Goal: Information Seeking & Learning: Learn about a topic

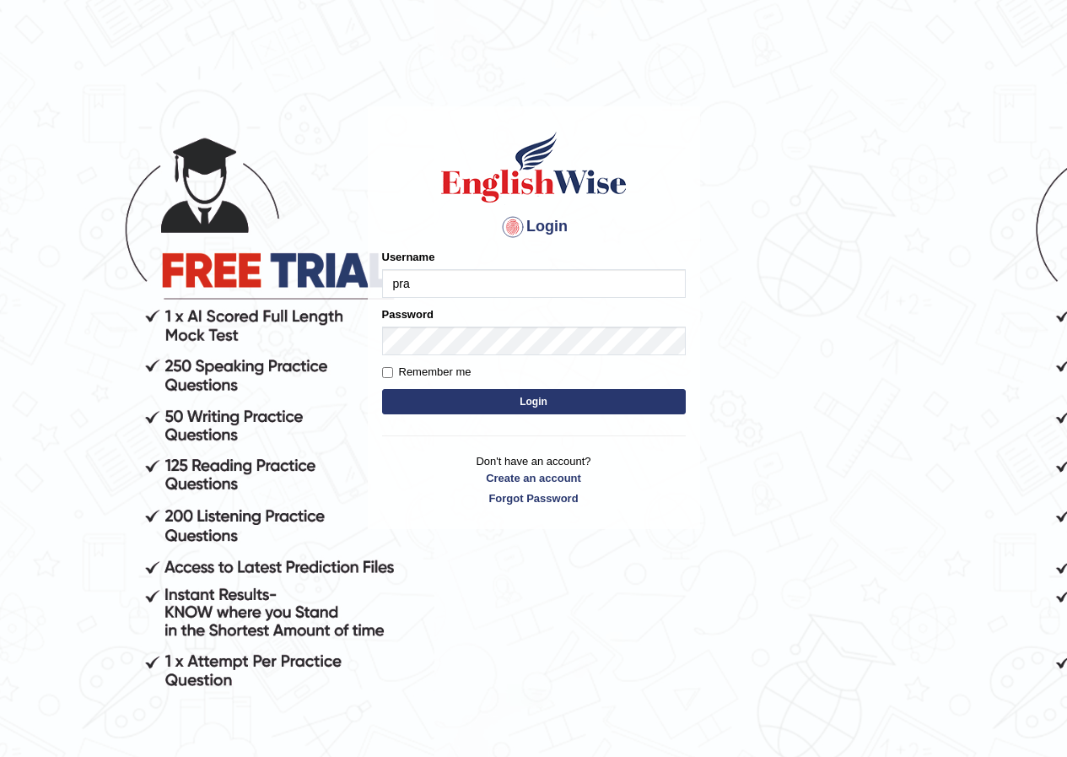
type input "pramod_parramatta"
click at [395, 374] on label "Remember me" at bounding box center [426, 372] width 89 height 17
click at [393, 374] on input "Remember me" at bounding box center [387, 372] width 11 height 11
checkbox input "true"
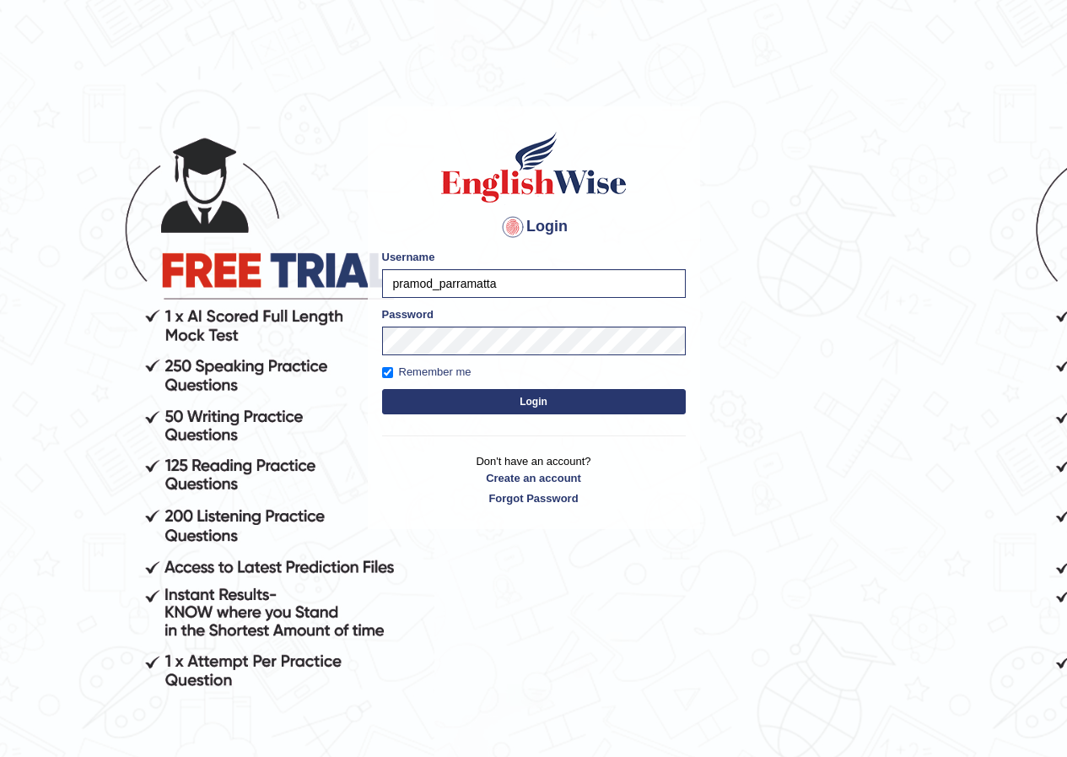
click at [494, 412] on button "Login" at bounding box center [534, 401] width 304 height 25
click at [498, 406] on button "Login" at bounding box center [534, 401] width 304 height 25
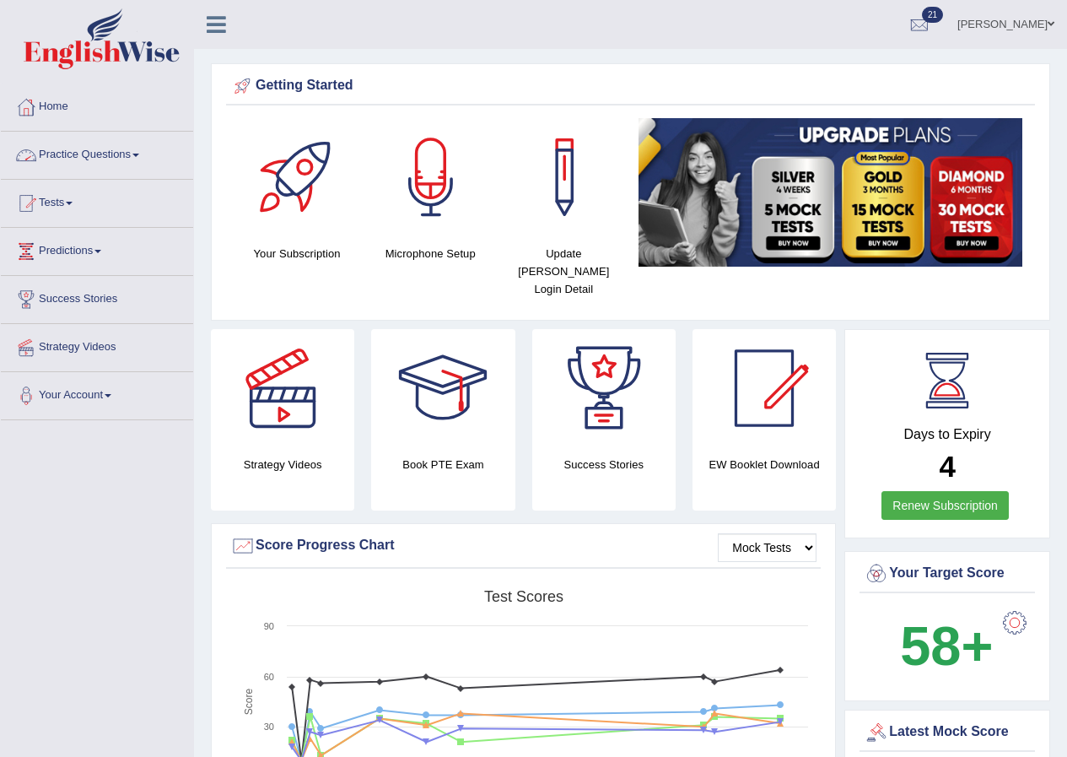
click at [139, 156] on span at bounding box center [135, 155] width 7 height 3
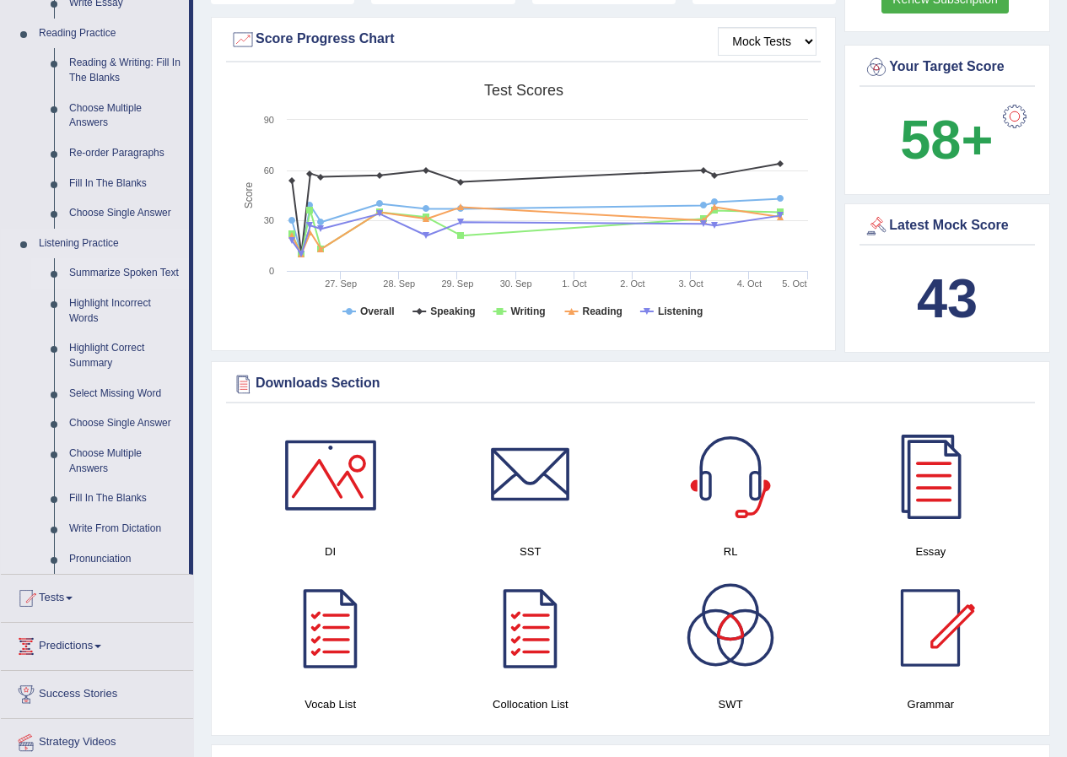
scroll to position [422, 0]
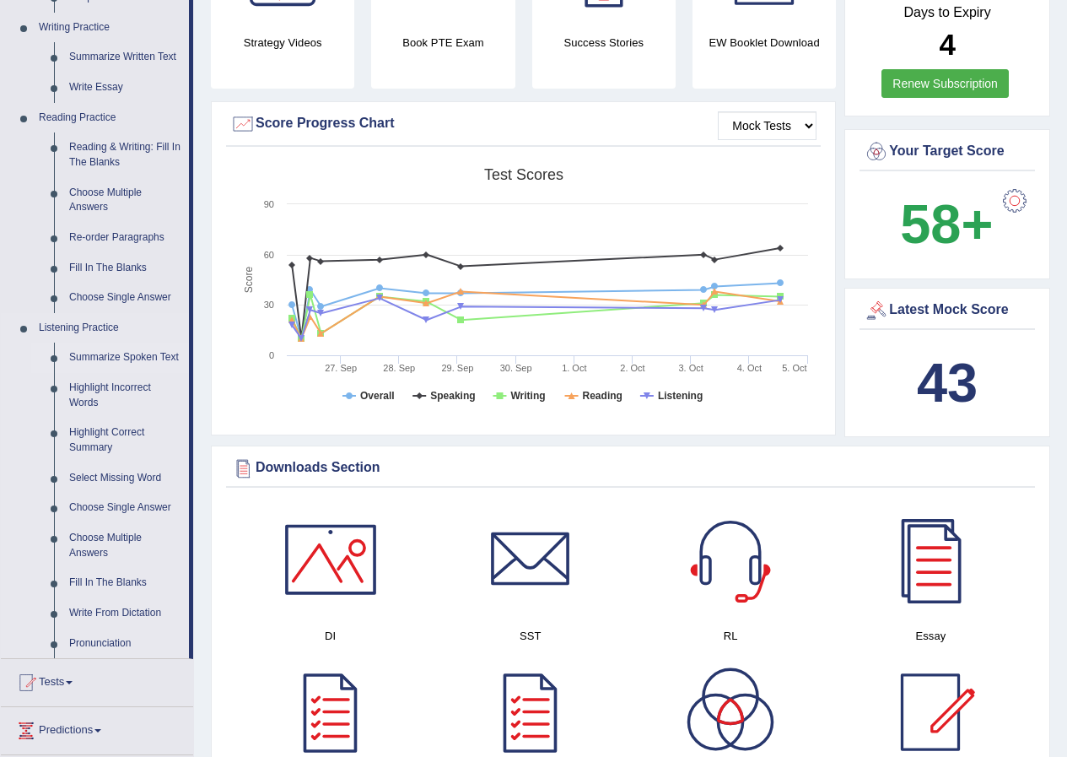
click at [133, 353] on link "Summarize Spoken Text" at bounding box center [125, 357] width 127 height 30
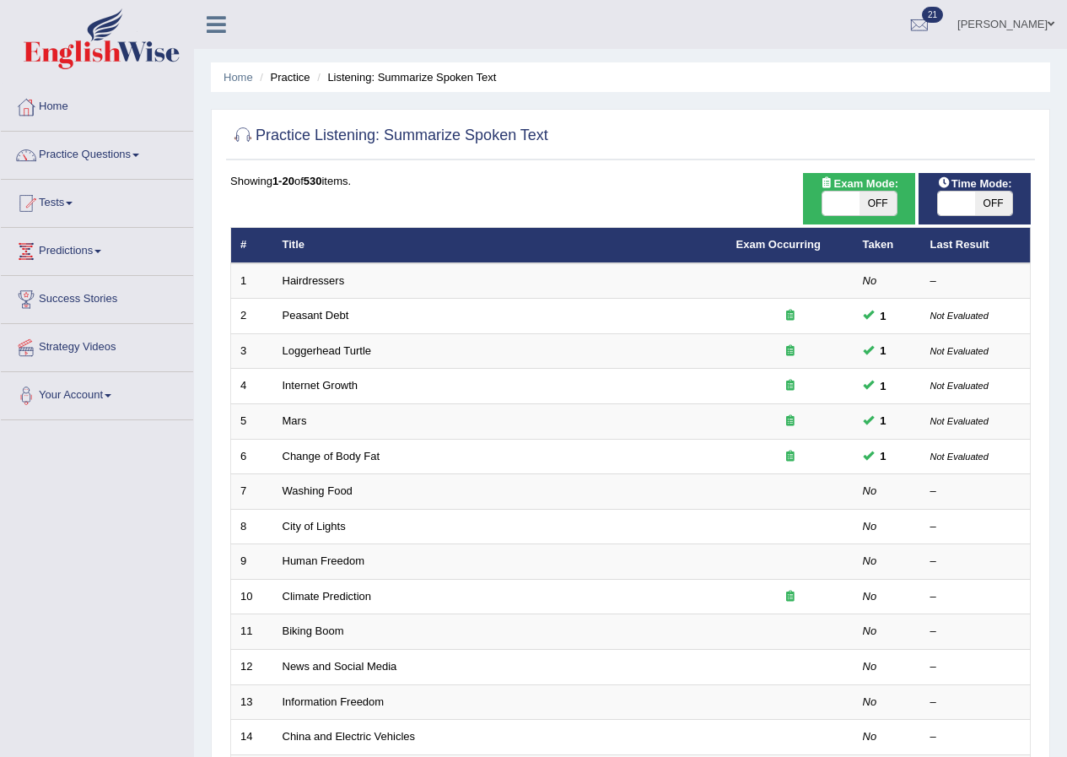
click at [886, 200] on span "OFF" at bounding box center [878, 203] width 37 height 24
checkbox input "true"
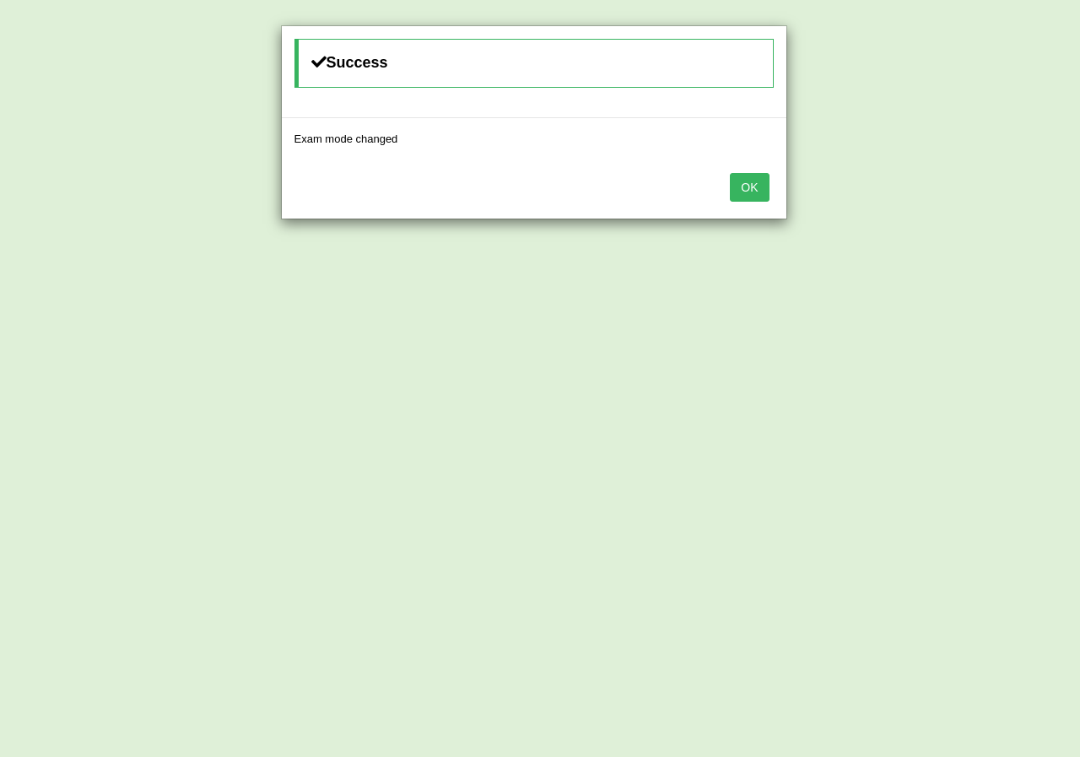
drag, startPoint x: 757, startPoint y: 186, endPoint x: 772, endPoint y: 192, distance: 16.3
click at [757, 188] on button "OK" at bounding box center [749, 187] width 39 height 29
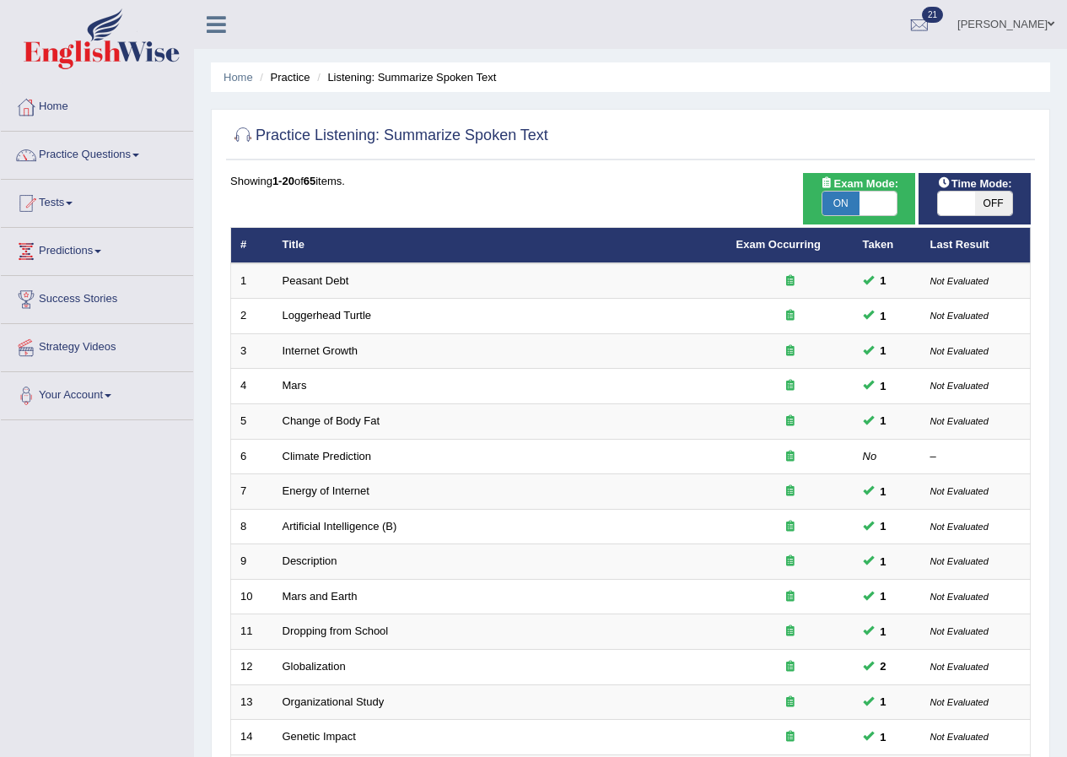
click at [975, 200] on span "OFF" at bounding box center [993, 203] width 37 height 24
checkbox input "true"
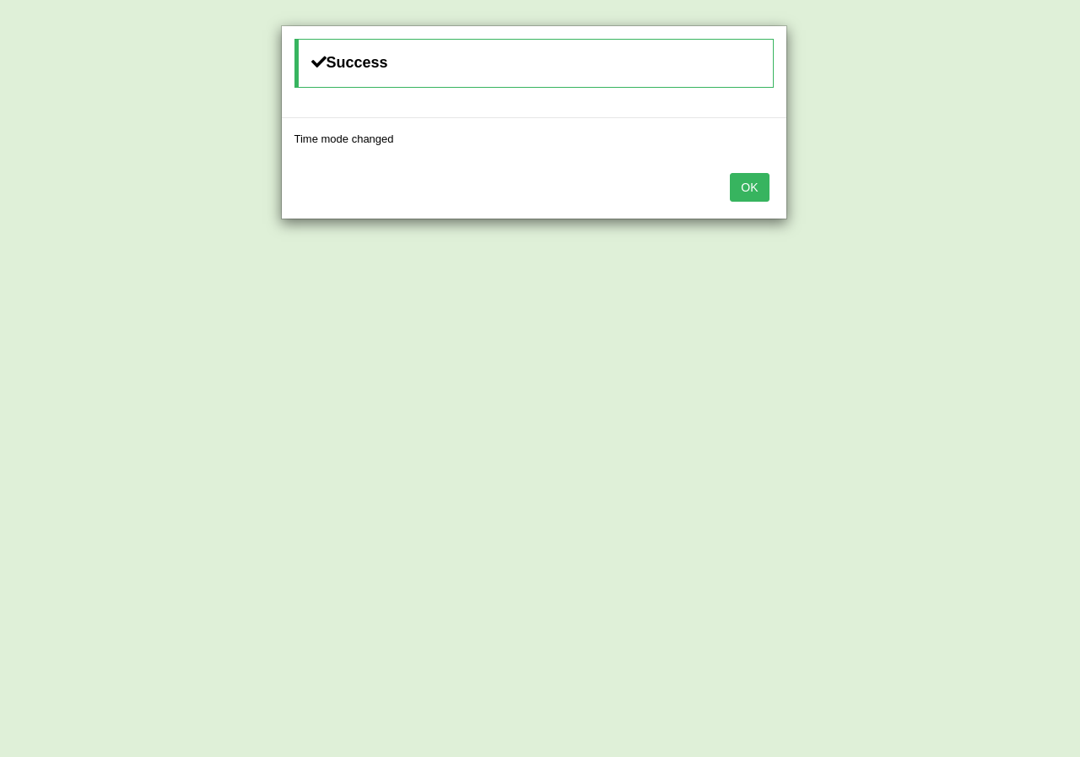
click at [745, 187] on button "OK" at bounding box center [749, 187] width 39 height 29
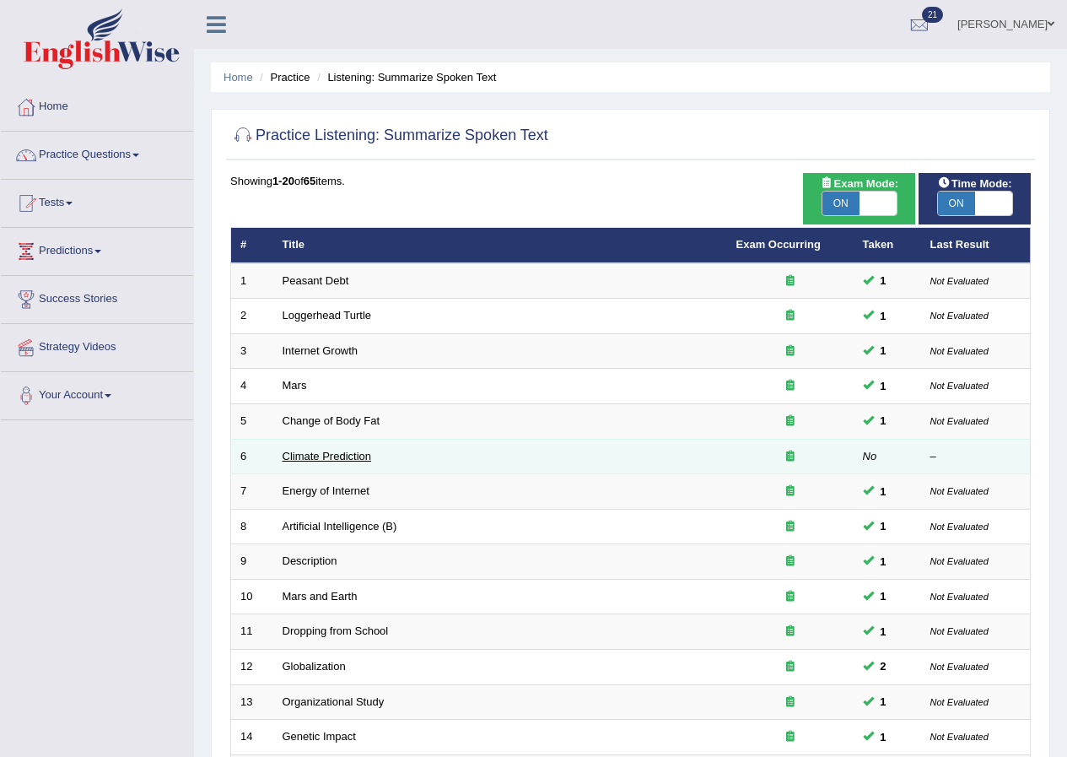
click at [345, 457] on link "Climate Prediction" at bounding box center [327, 456] width 89 height 13
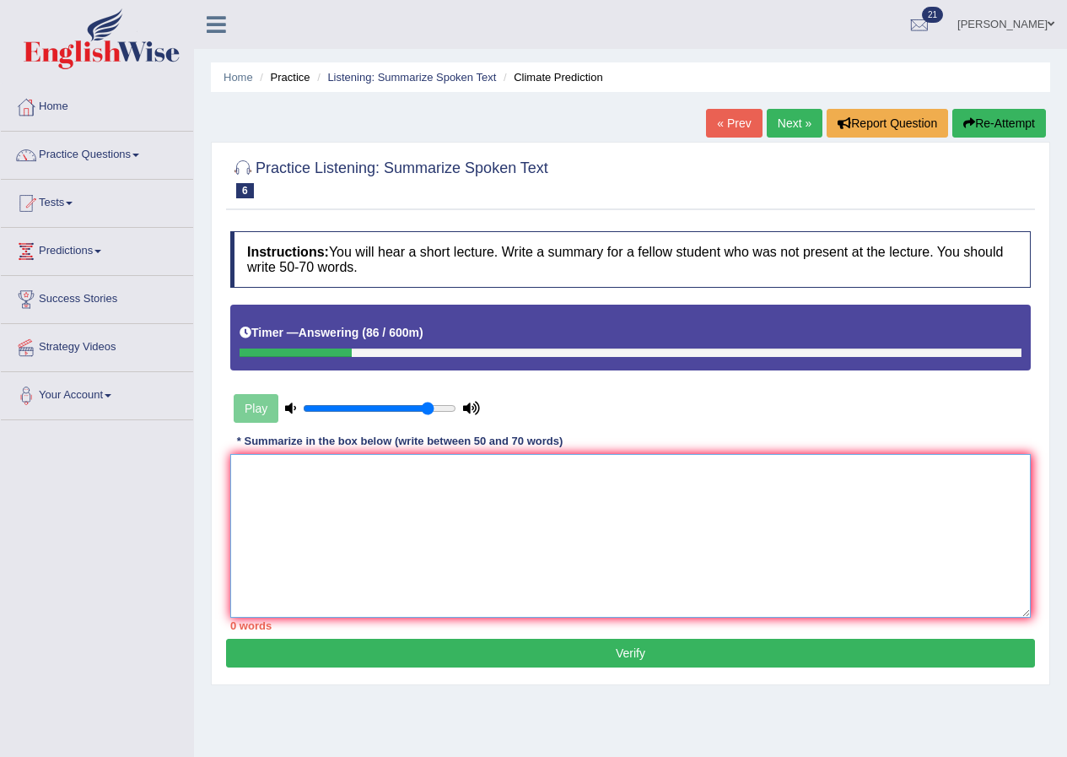
drag, startPoint x: 447, startPoint y: 494, endPoint x: 472, endPoint y: 500, distance: 25.2
click at [455, 493] on textarea at bounding box center [630, 536] width 801 height 164
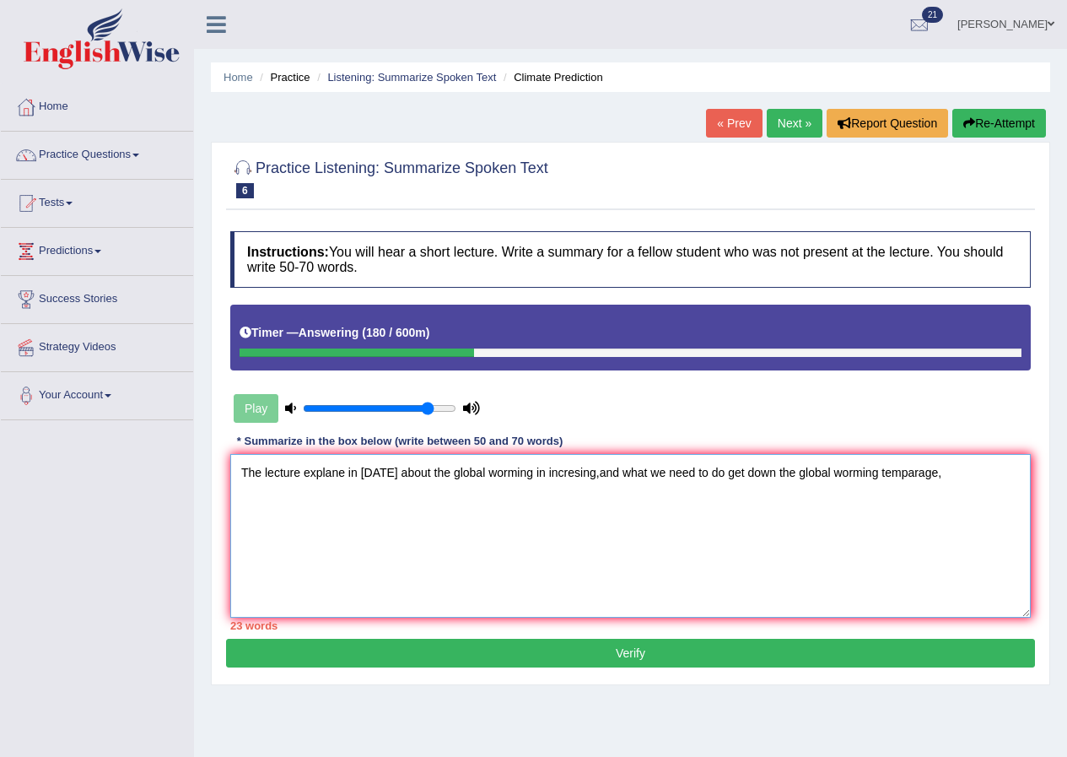
click at [526, 473] on textarea "The lecture explane in today about the global worming in incresing,and what we …" at bounding box center [630, 536] width 801 height 164
click at [997, 477] on textarea "The lecture explane in today about the global worming temparage in incresing,an…" at bounding box center [630, 536] width 801 height 164
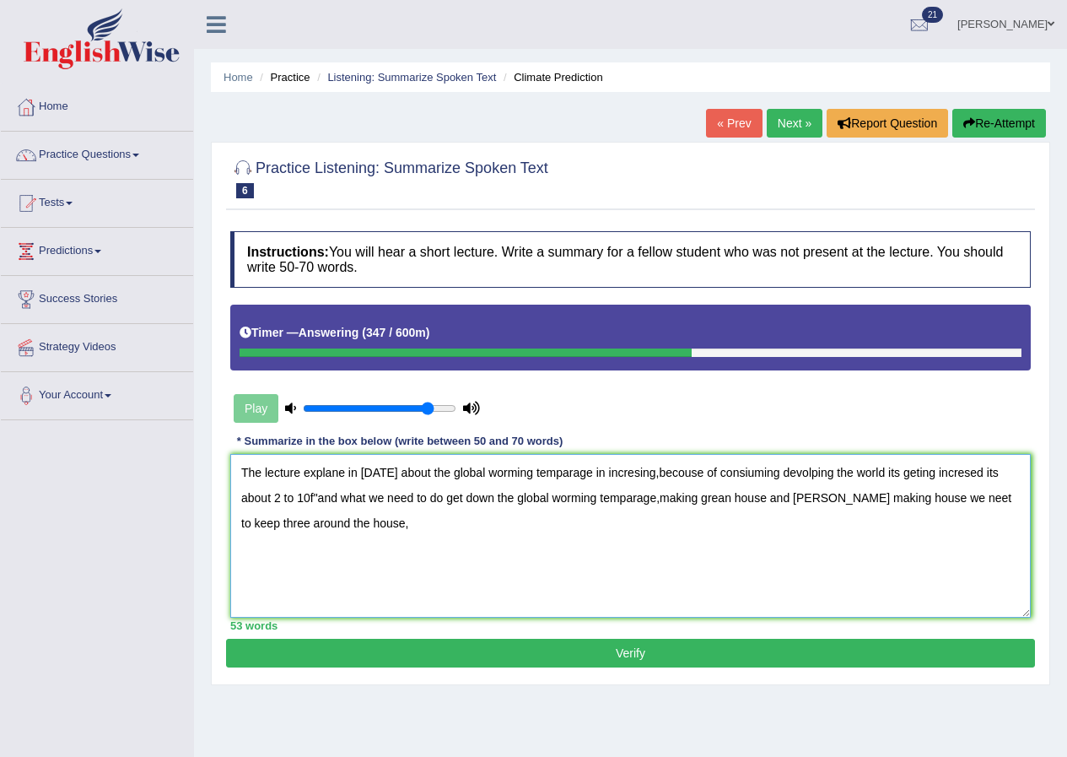
type textarea "The lecture explane in today about the global worming temparage in incresing,be…"
click at [644, 652] on button "Verify" at bounding box center [630, 653] width 809 height 29
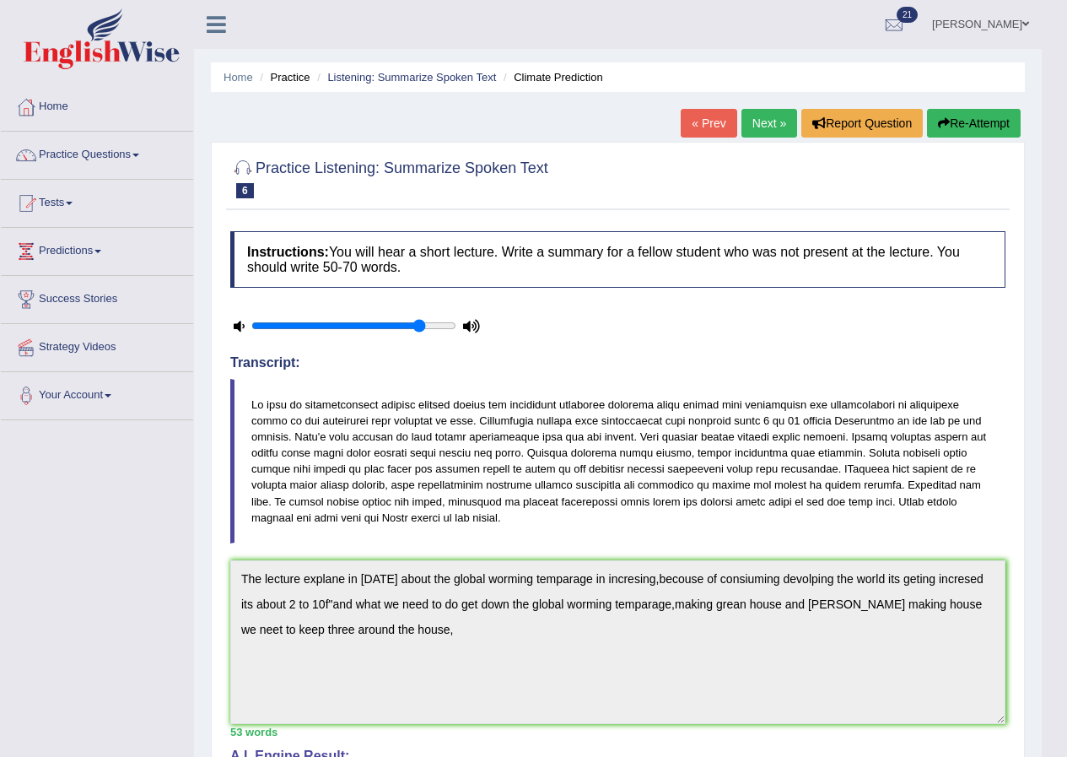
click at [953, 123] on button "Re-Attempt" at bounding box center [974, 123] width 94 height 29
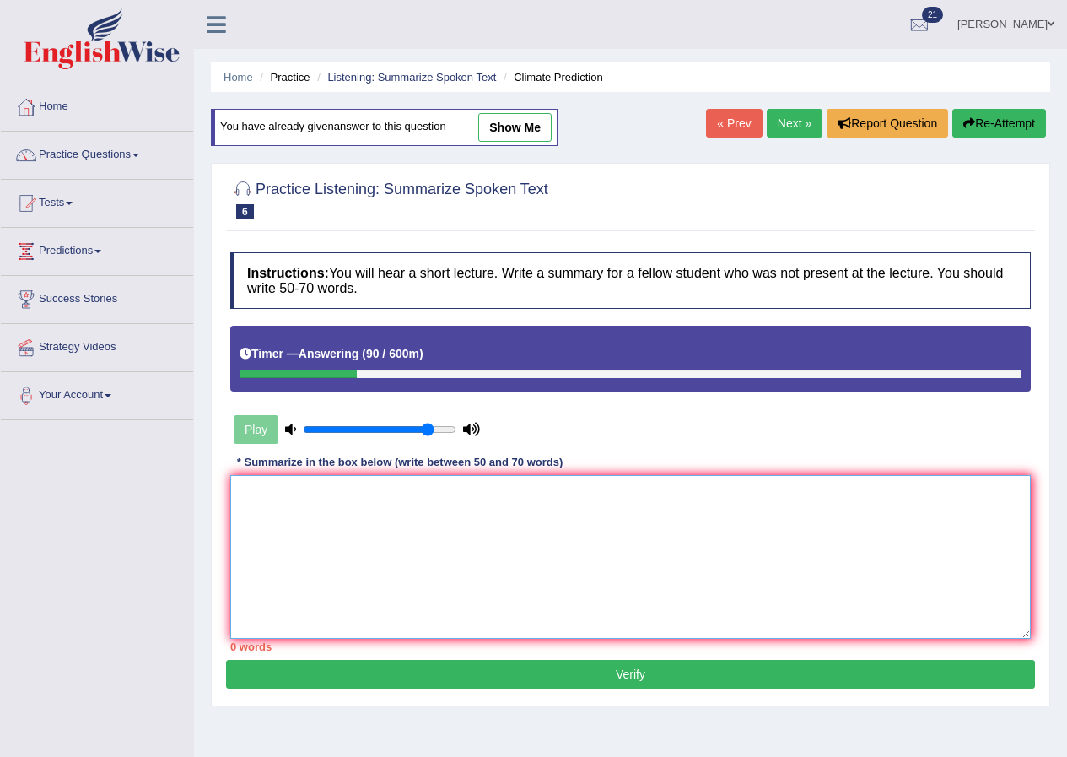
click at [487, 523] on textarea at bounding box center [630, 557] width 801 height 164
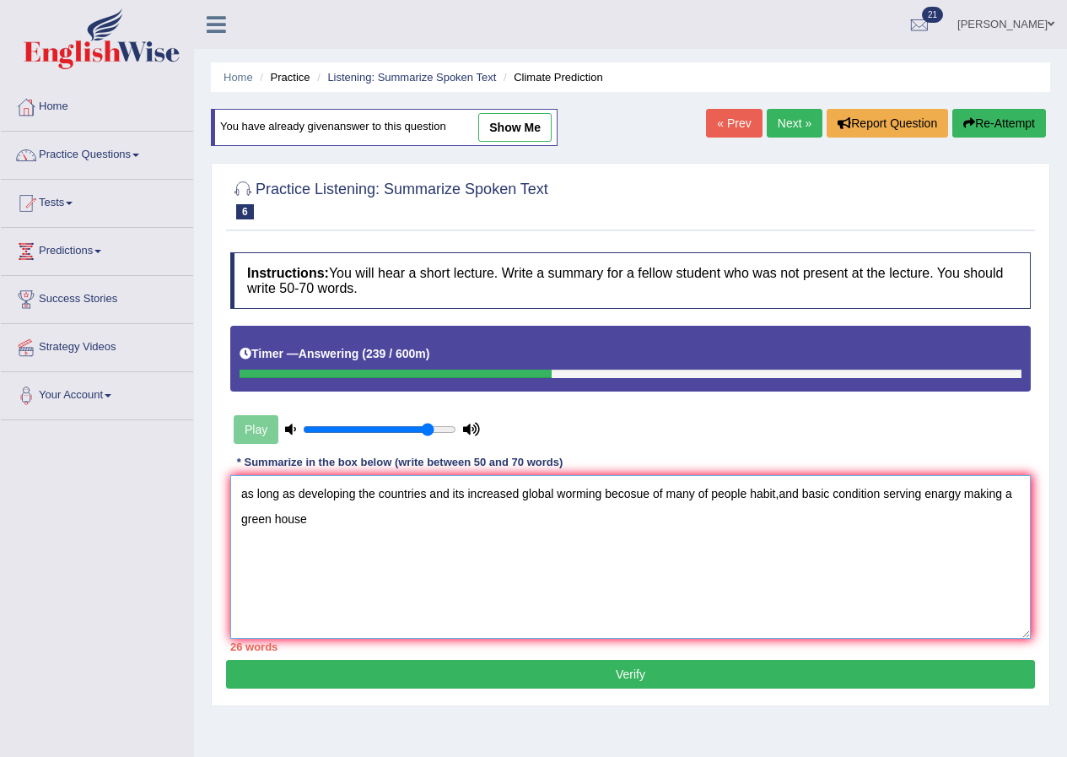
click at [607, 493] on textarea "as long as developing the countries and its increased global worming becosue of…" at bounding box center [630, 557] width 801 height 164
click at [414, 518] on textarea "as long as developing the countries and its increased global worming until 2f' …" at bounding box center [630, 557] width 801 height 164
type textarea "as long as developing the countries and its increased global worming until 2f' …"
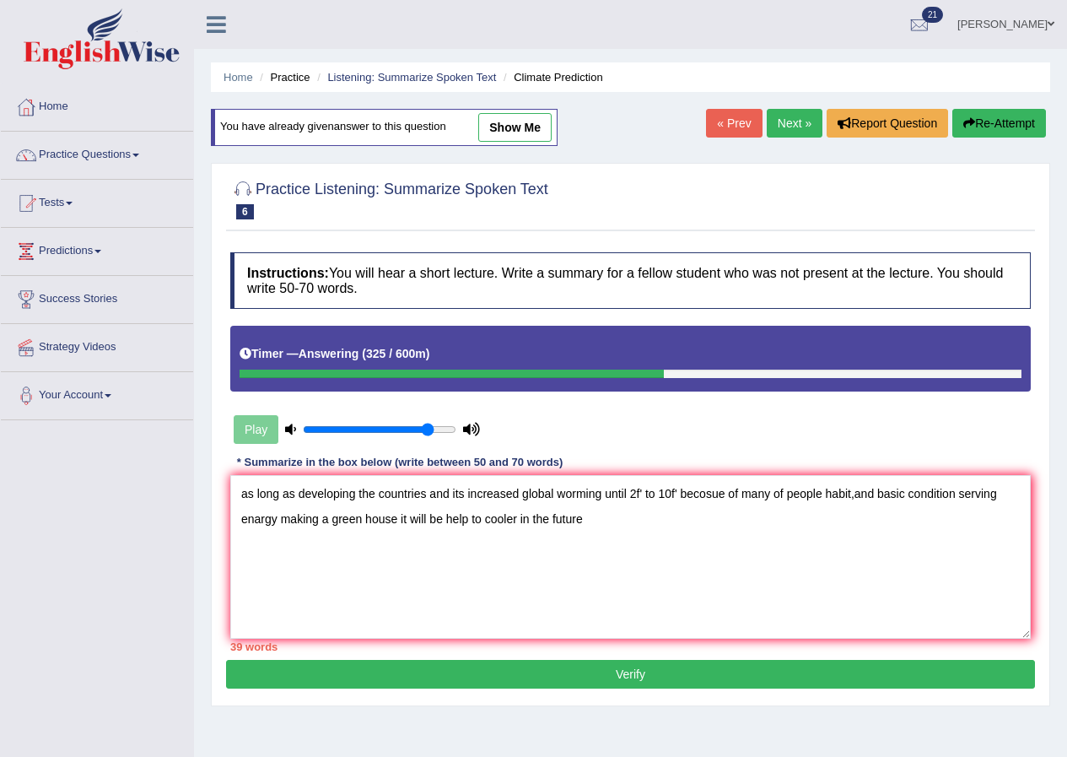
click at [564, 665] on button "Verify" at bounding box center [630, 674] width 809 height 29
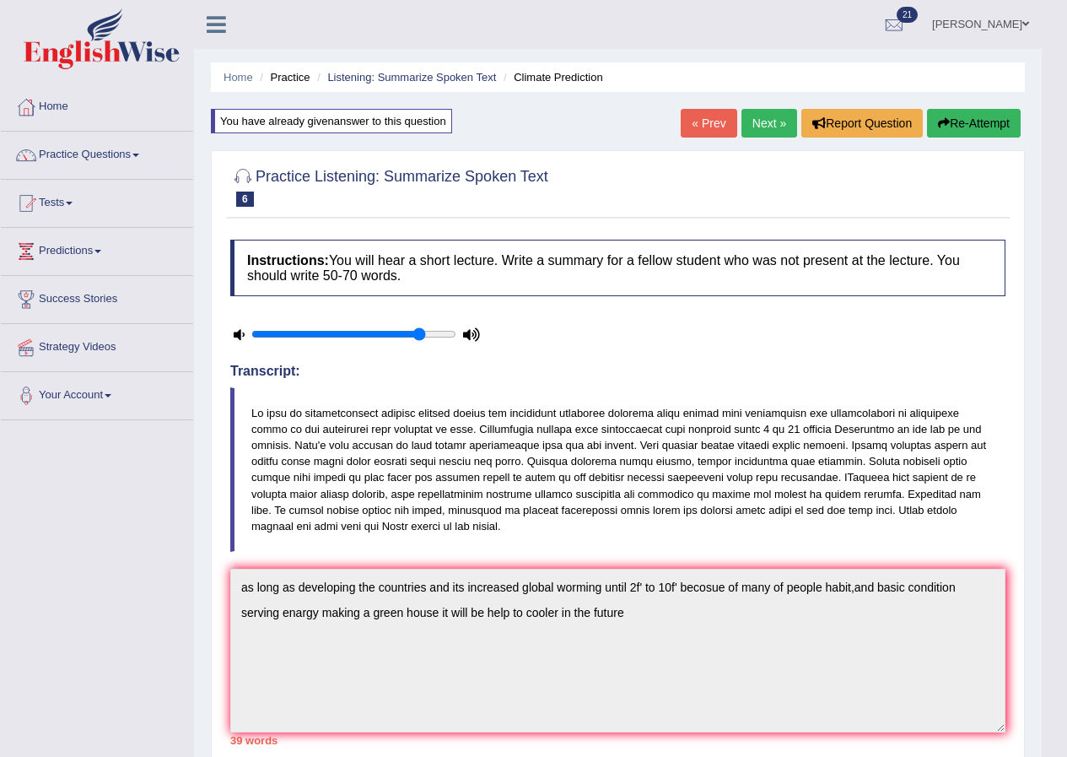
click at [766, 120] on link "Next »" at bounding box center [769, 123] width 56 height 29
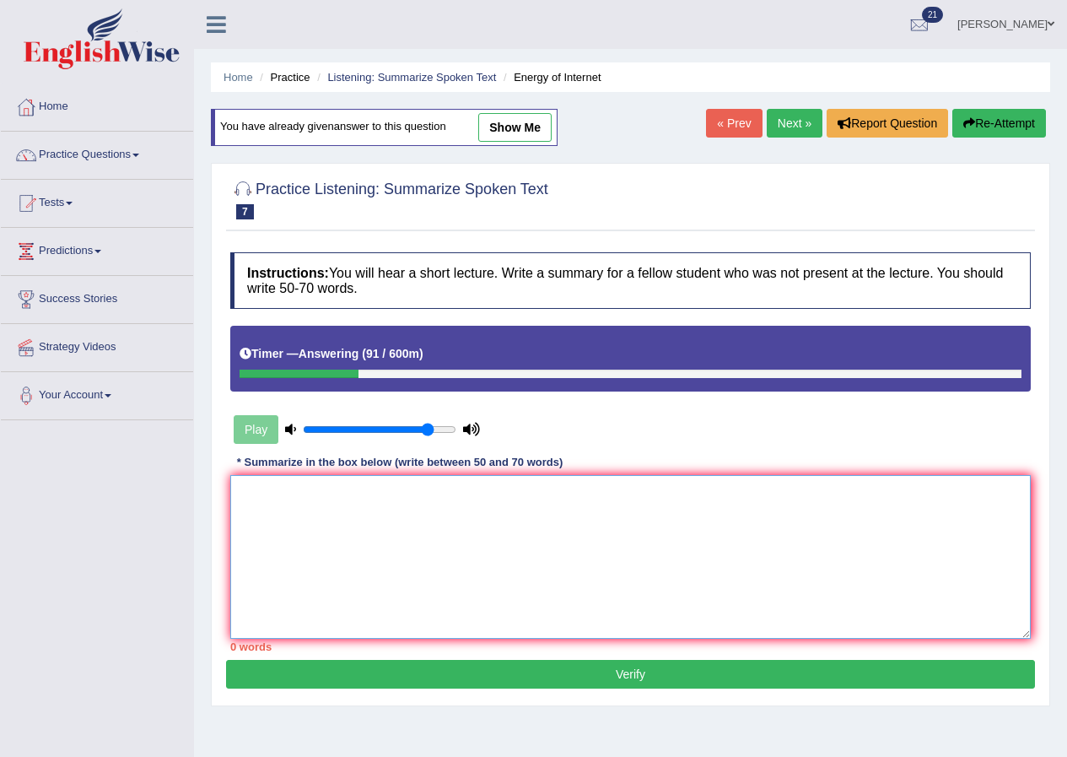
click at [508, 601] on textarea at bounding box center [630, 557] width 801 height 164
type textarea "t"
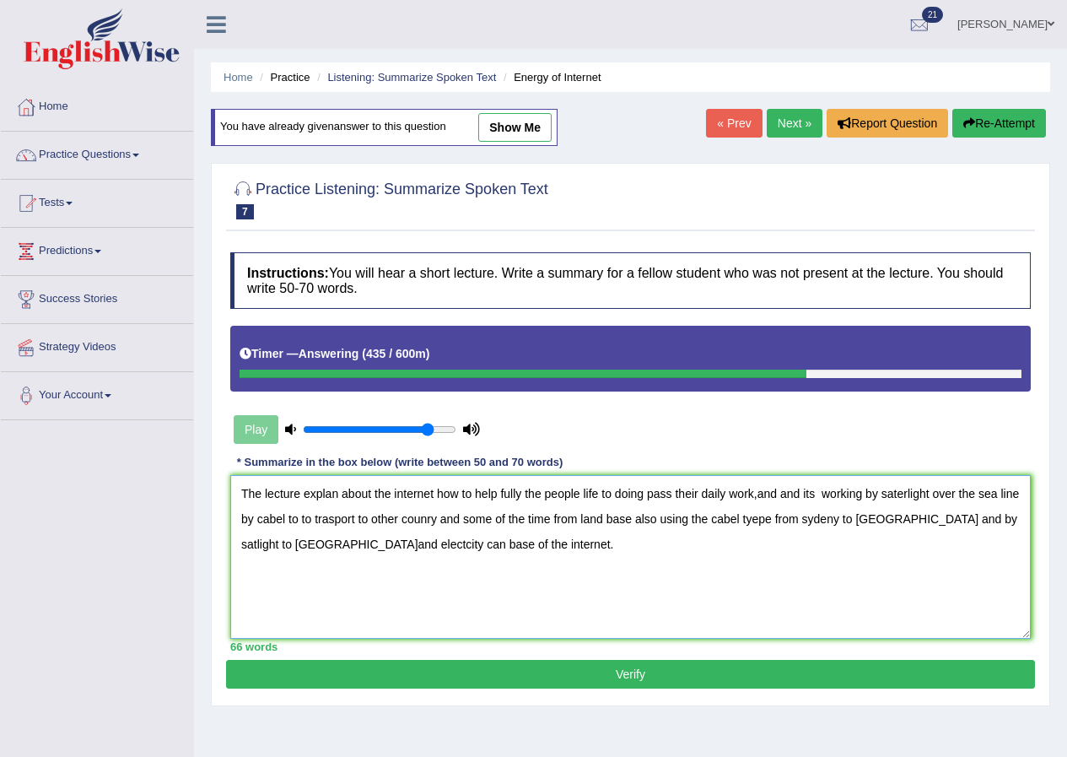
type textarea "The lecture explan about the internet how to help fully the people life to doin…"
click at [585, 671] on button "Verify" at bounding box center [630, 674] width 809 height 29
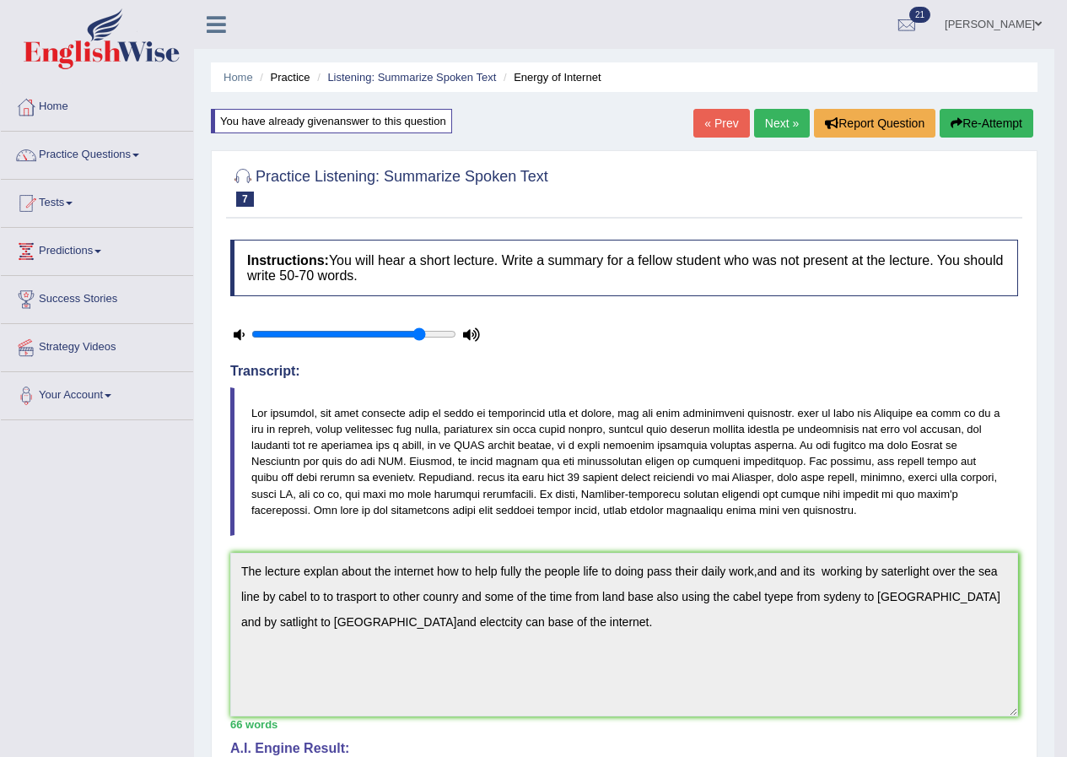
click at [967, 122] on button "Re-Attempt" at bounding box center [987, 123] width 94 height 29
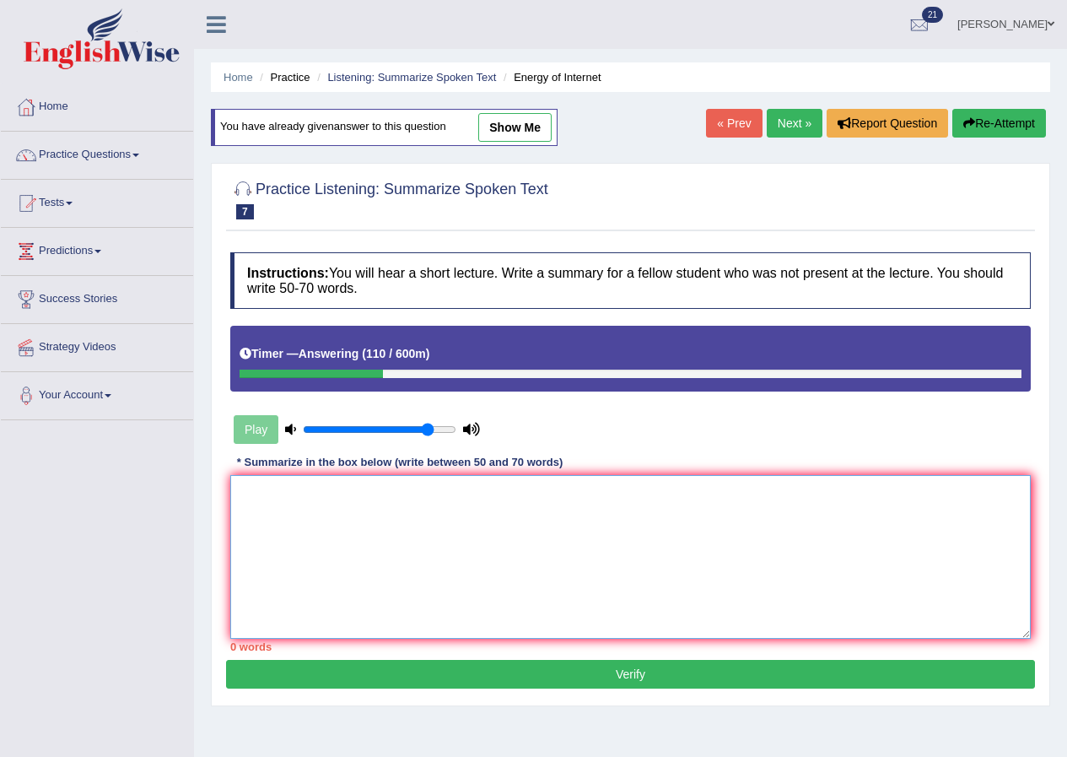
drag, startPoint x: 458, startPoint y: 573, endPoint x: 510, endPoint y: 570, distance: 51.5
click at [461, 574] on textarea at bounding box center [630, 557] width 801 height 164
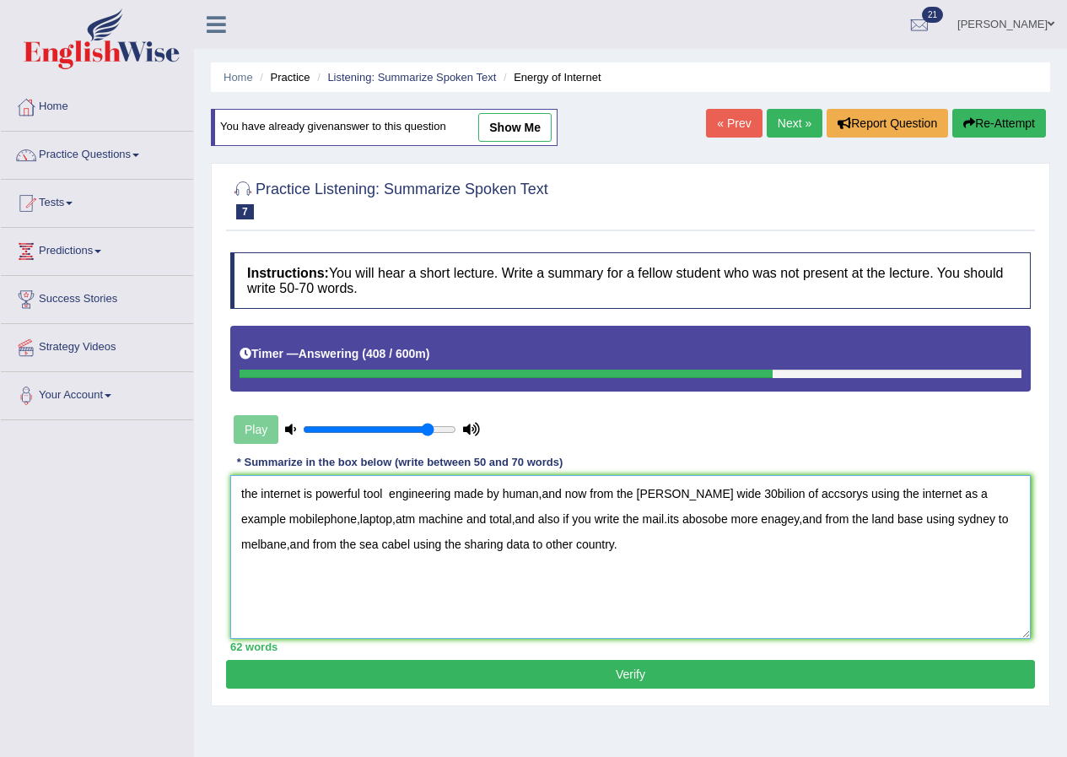
type textarea "the internet is powerful tool engineering made by human,and now from the [PERSO…"
click at [634, 682] on button "Verify" at bounding box center [630, 674] width 809 height 29
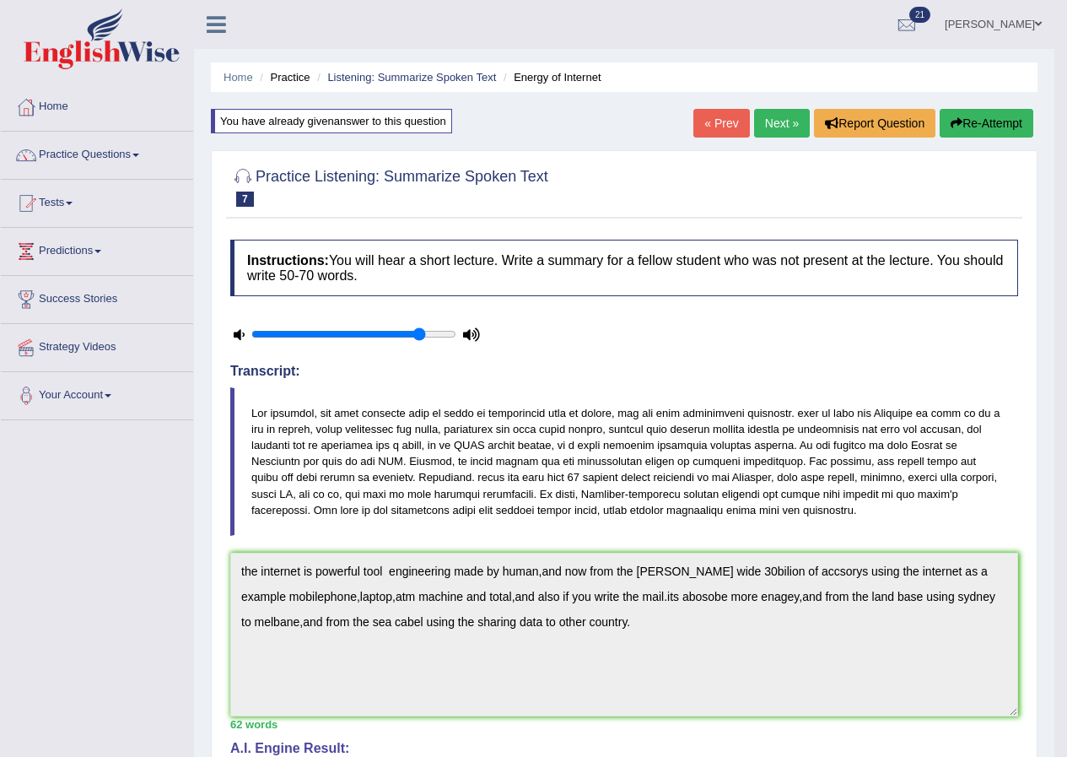
click at [773, 124] on link "Next »" at bounding box center [782, 123] width 56 height 29
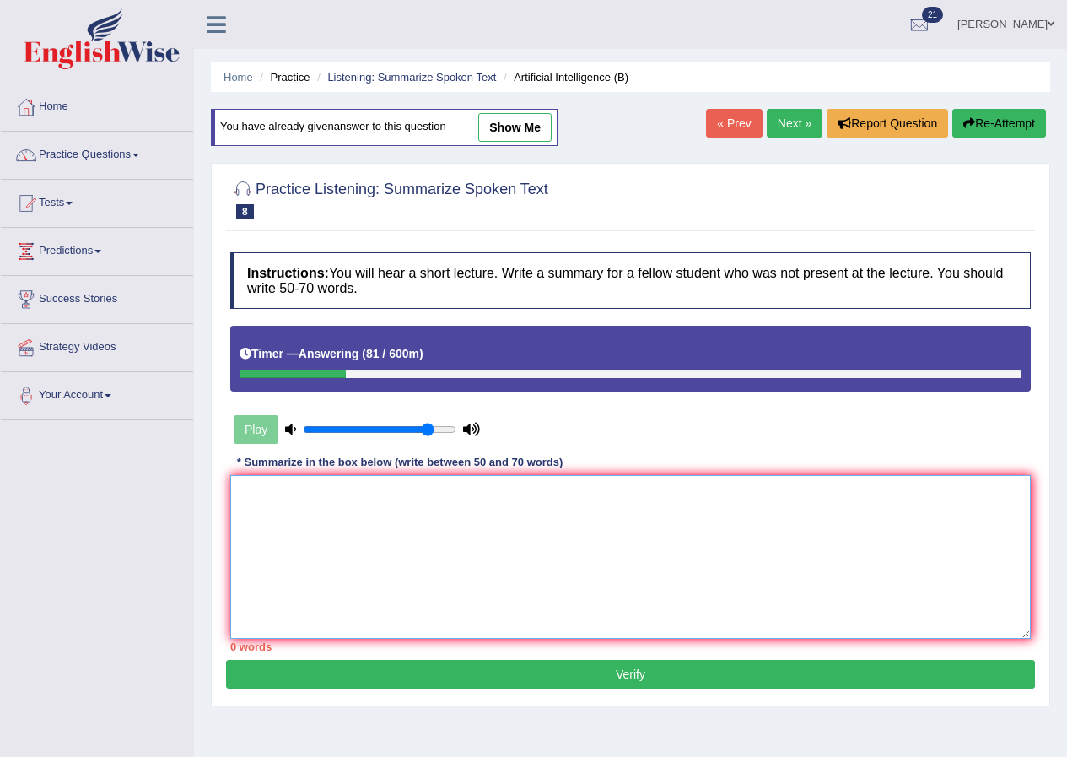
drag, startPoint x: 453, startPoint y: 507, endPoint x: 473, endPoint y: 504, distance: 20.4
click at [456, 507] on textarea at bounding box center [630, 557] width 801 height 164
type textarea "l"
type textarea "t"
type textarea "c"
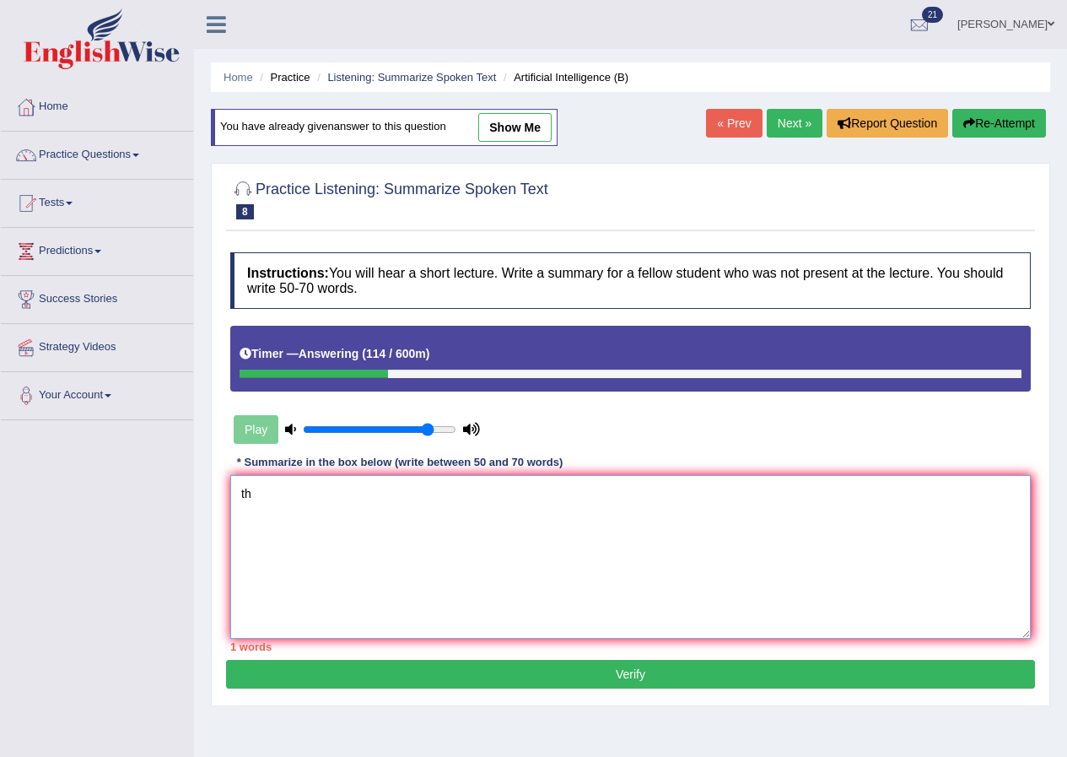
type textarea "t"
click at [996, 124] on button "Re-Attempt" at bounding box center [999, 123] width 94 height 29
click at [631, 479] on div "Instructions: You will hear a short lecture. Write a summary for a fellow stude…" at bounding box center [630, 452] width 809 height 416
click at [628, 498] on textarea at bounding box center [630, 557] width 801 height 164
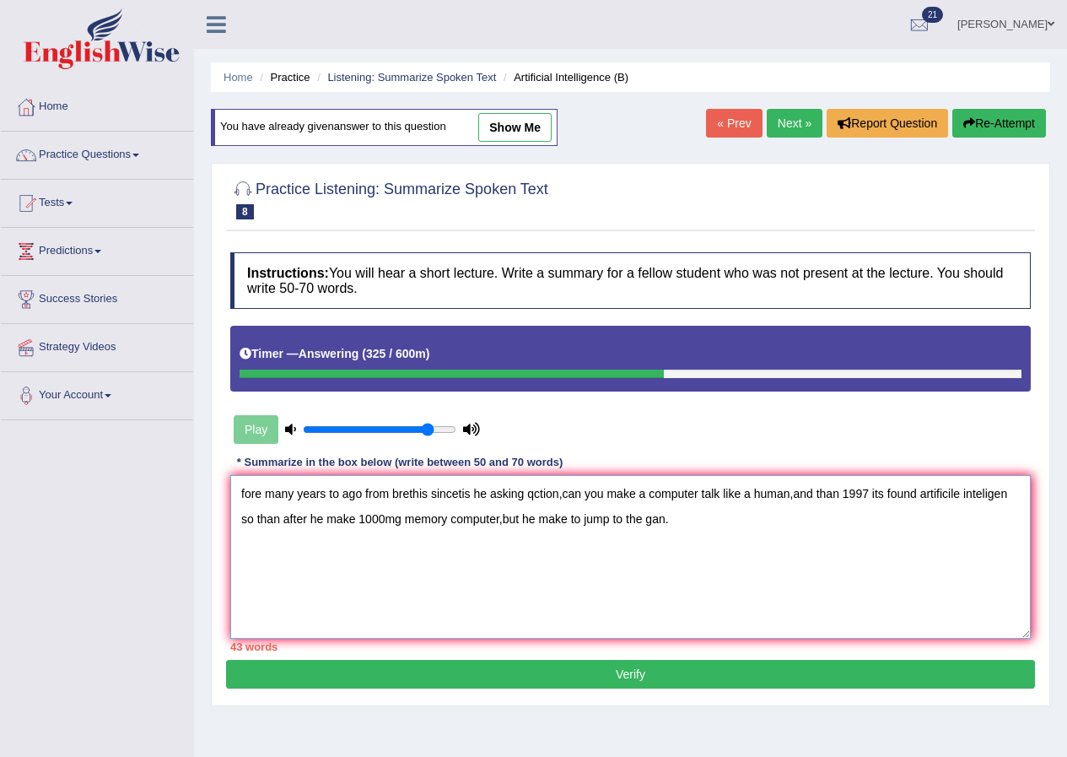
click at [240, 495] on textarea "fore many years to ago from brethis sincetis he asking qction,can you make a co…" at bounding box center [630, 557] width 801 height 164
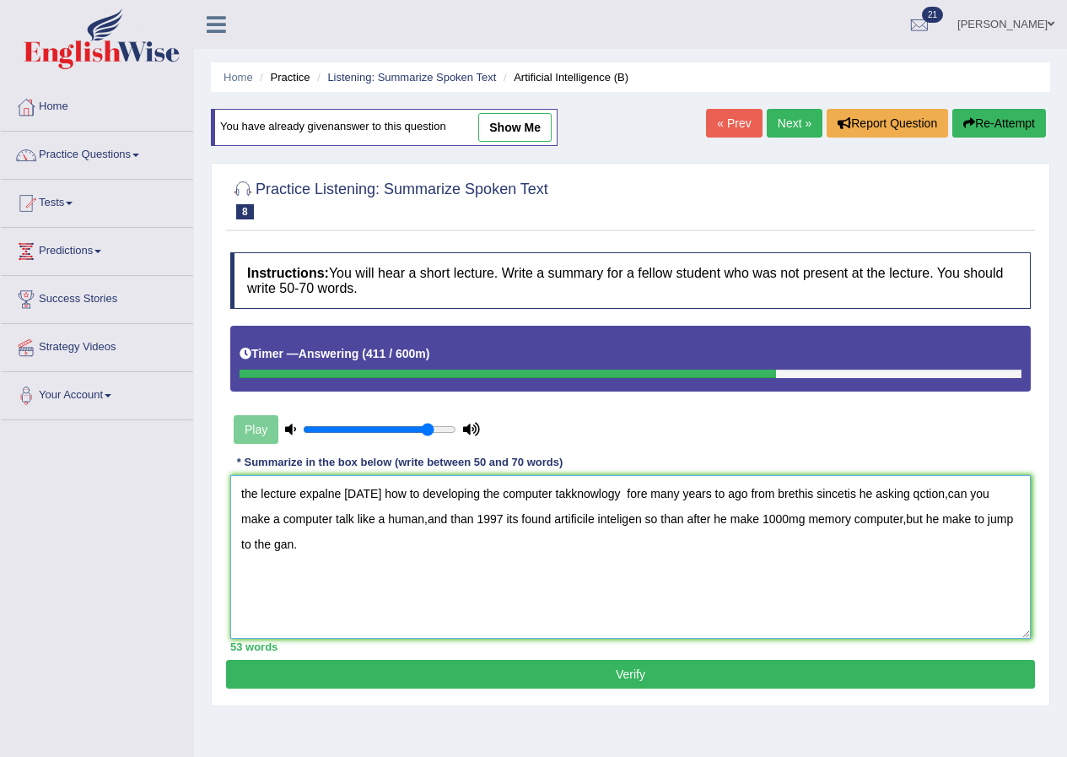
click at [563, 493] on textarea "the lecture expalne today how to developing the computer takknowlogy fore many …" at bounding box center [630, 557] width 801 height 164
click at [615, 491] on textarea "the lecture expalne today how to developing the computer tacknowlogy fore many …" at bounding box center [630, 557] width 801 height 164
type textarea "the lecture expalne today how to developing the computer tacknowlogy to the wol…"
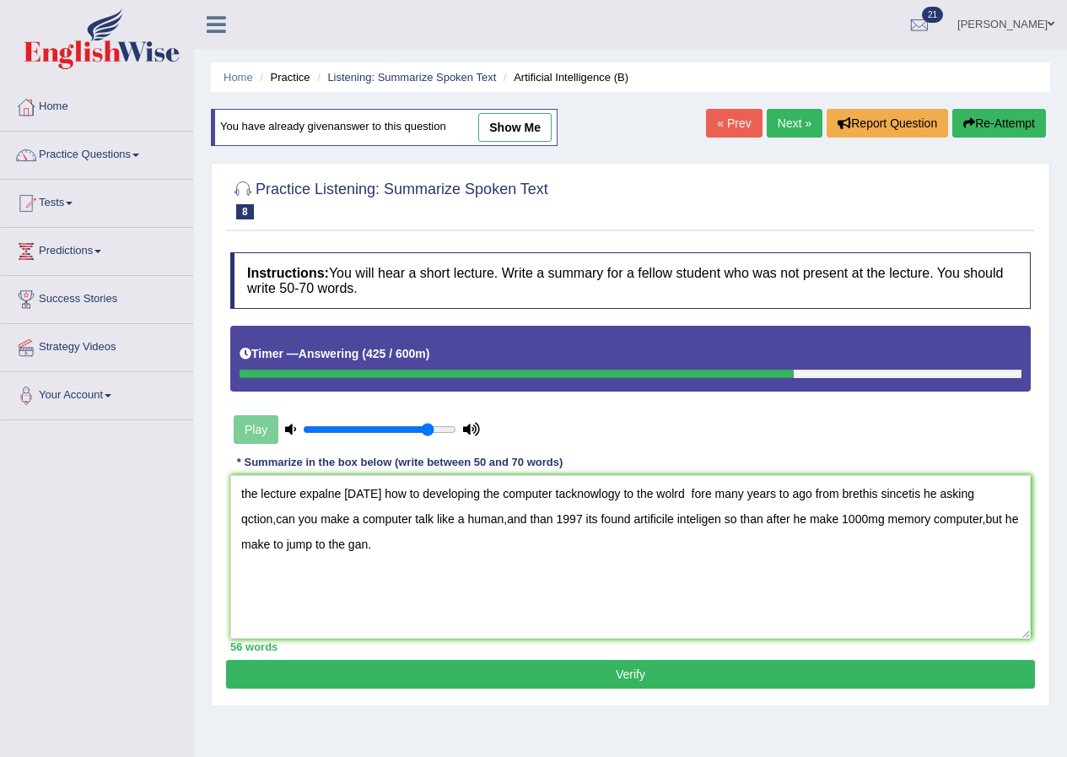
click at [639, 671] on button "Verify" at bounding box center [630, 674] width 809 height 29
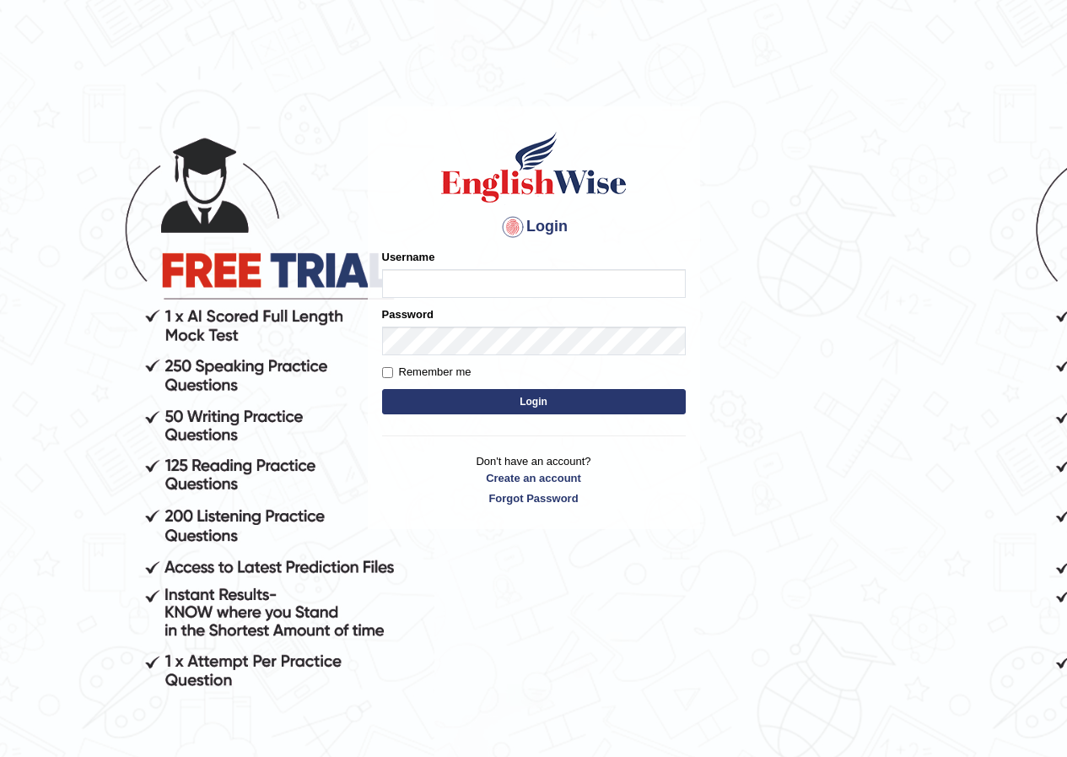
drag, startPoint x: 0, startPoint y: 0, endPoint x: 1043, endPoint y: 43, distance: 1044.4
click at [935, 46] on html "Login Please fix the following errors: Username Password Remember me Login Don'…" at bounding box center [533, 378] width 1067 height 757
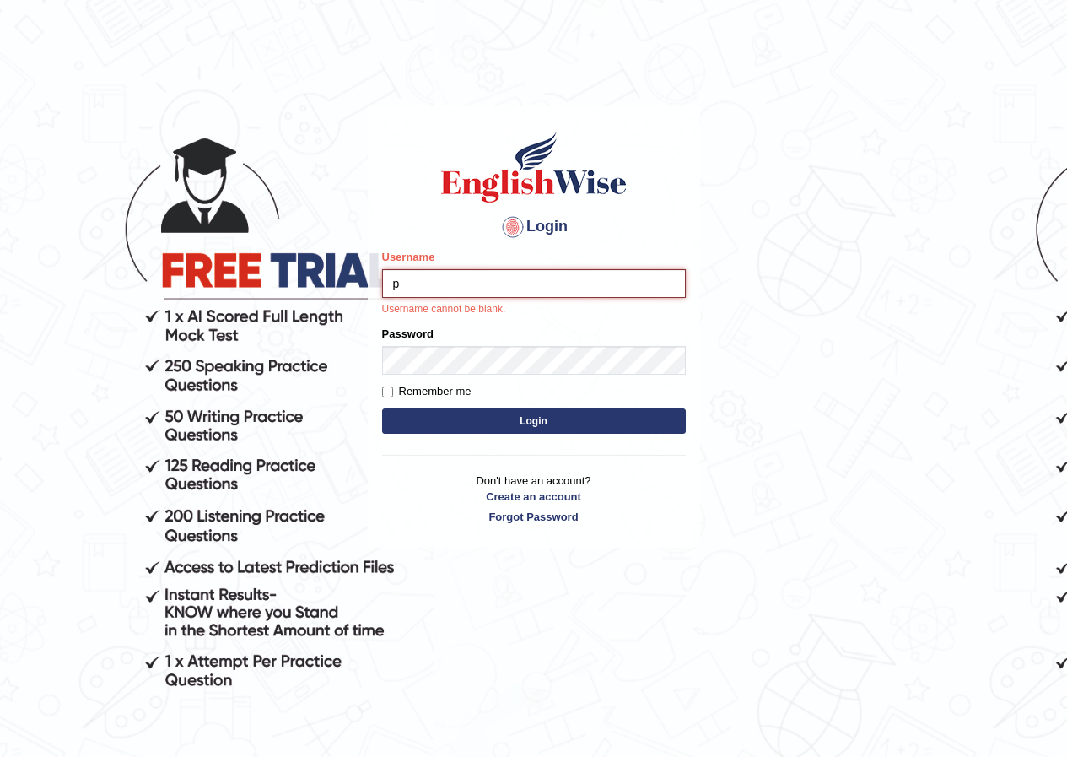
type input "pramod_parramatta"
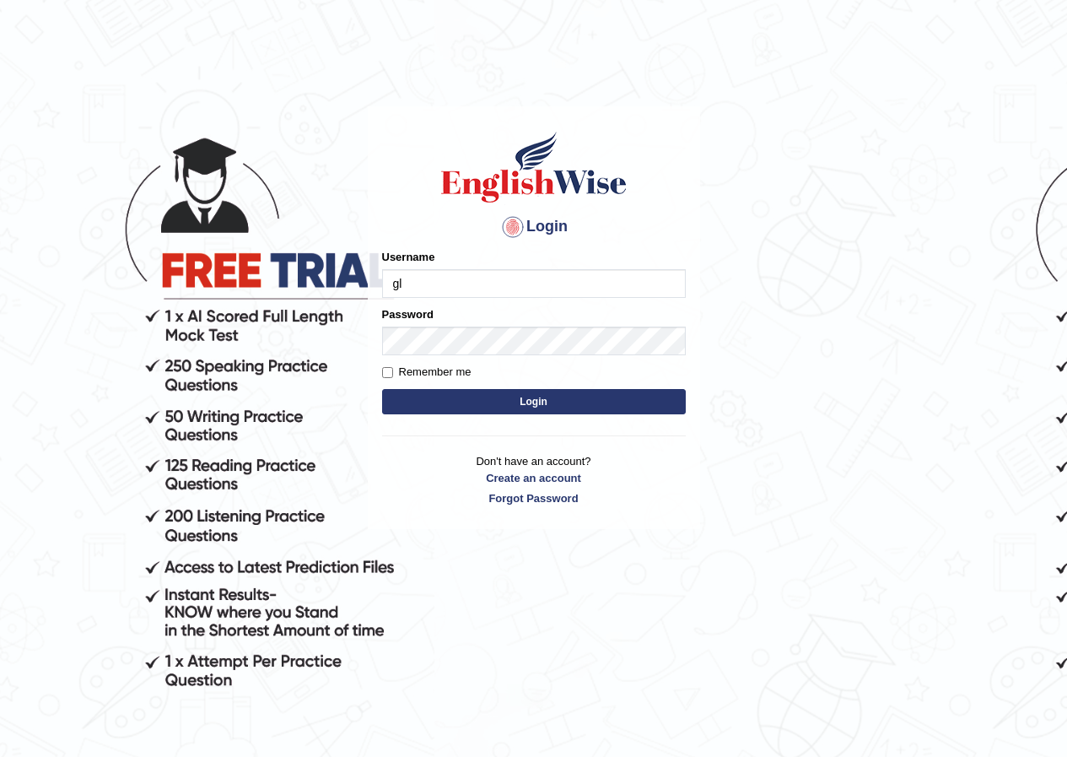
type input "g"
click at [480, 288] on input "Username" at bounding box center [534, 283] width 304 height 29
click at [450, 280] on input "Username" at bounding box center [534, 283] width 304 height 29
drag, startPoint x: 452, startPoint y: 280, endPoint x: 434, endPoint y: 280, distance: 18.6
click at [434, 280] on input "Username" at bounding box center [534, 283] width 304 height 29
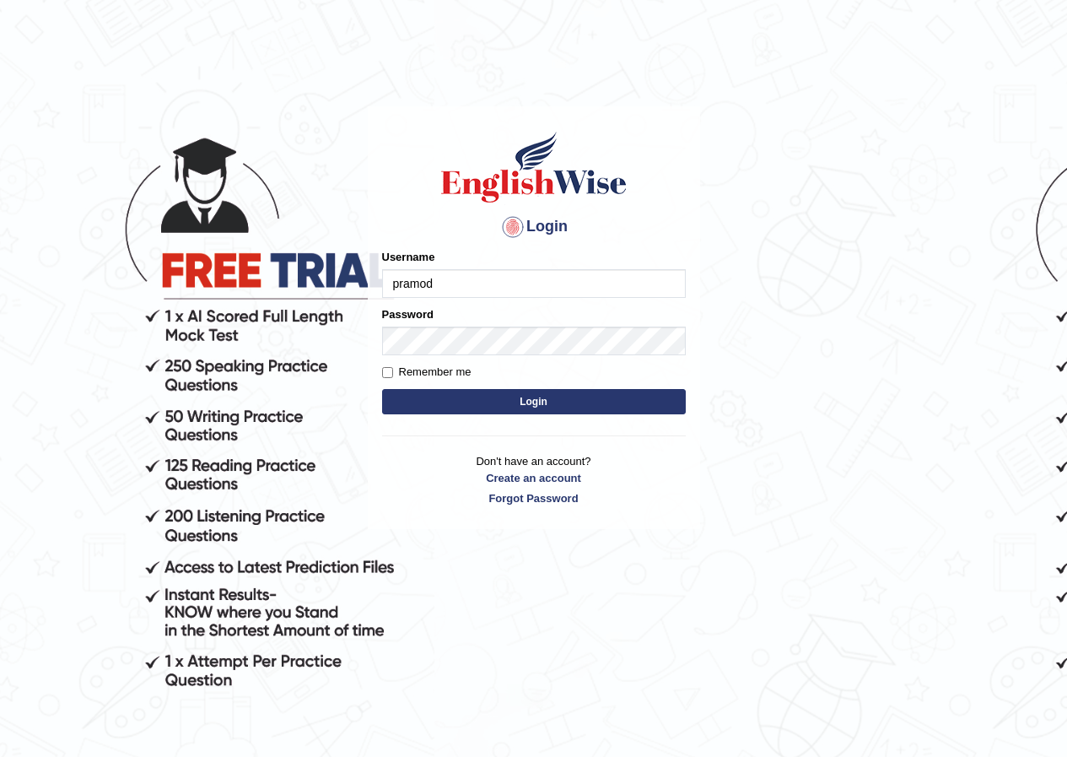
type input "pramod_parramatta"
click at [548, 402] on button "Login" at bounding box center [534, 401] width 304 height 25
